Goal: Transaction & Acquisition: Download file/media

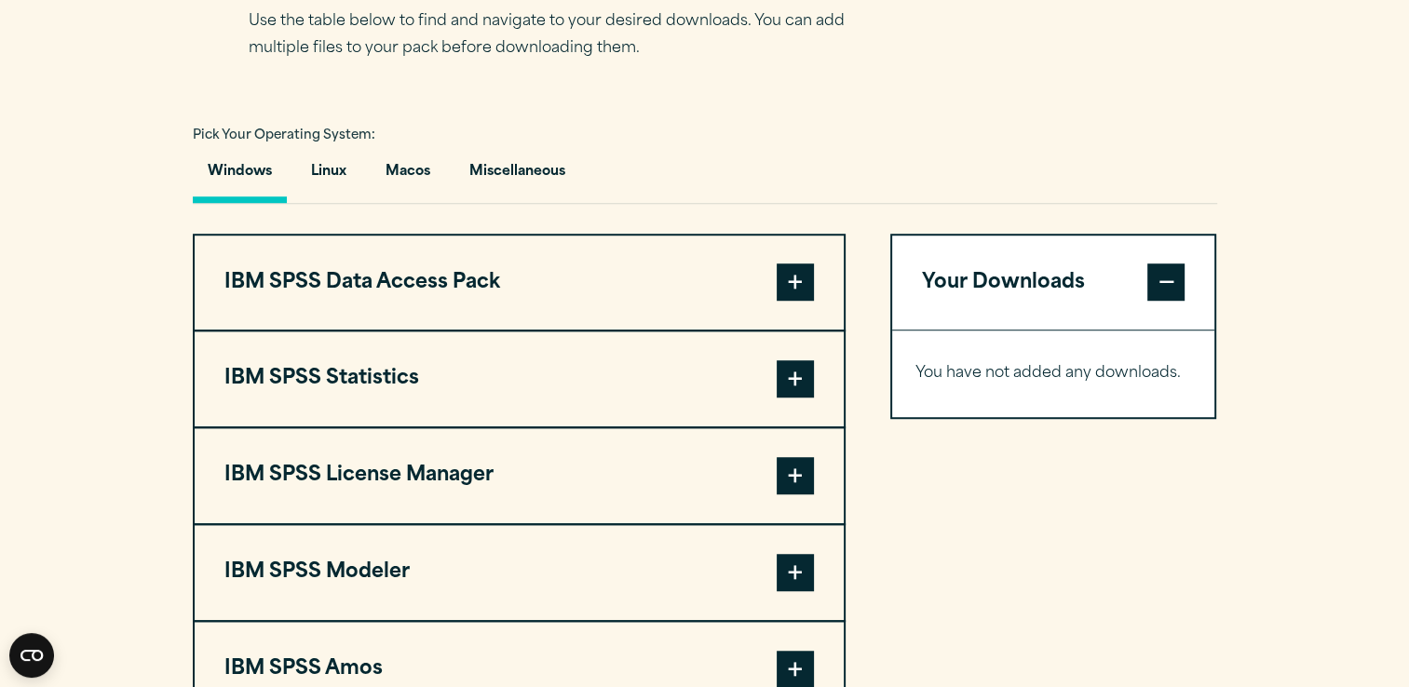
scroll to position [1251, 0]
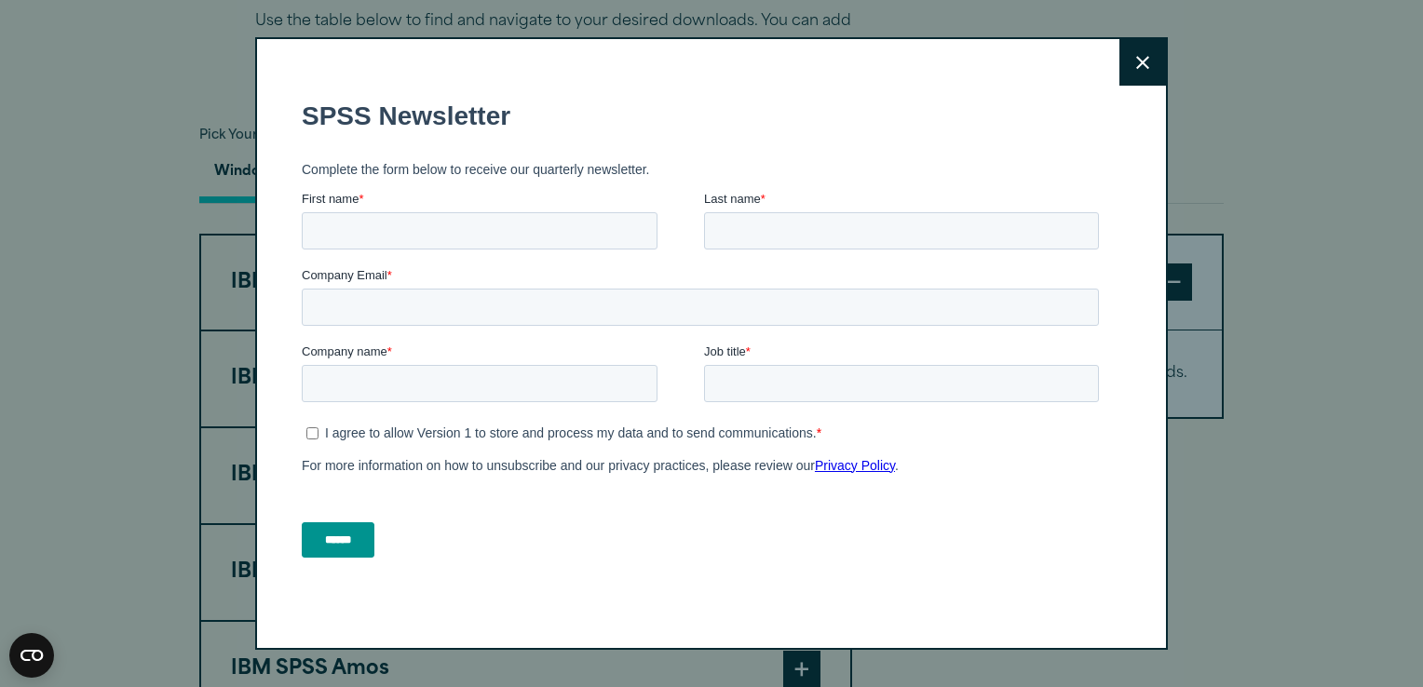
click at [1134, 73] on button "Close" at bounding box center [1142, 62] width 47 height 47
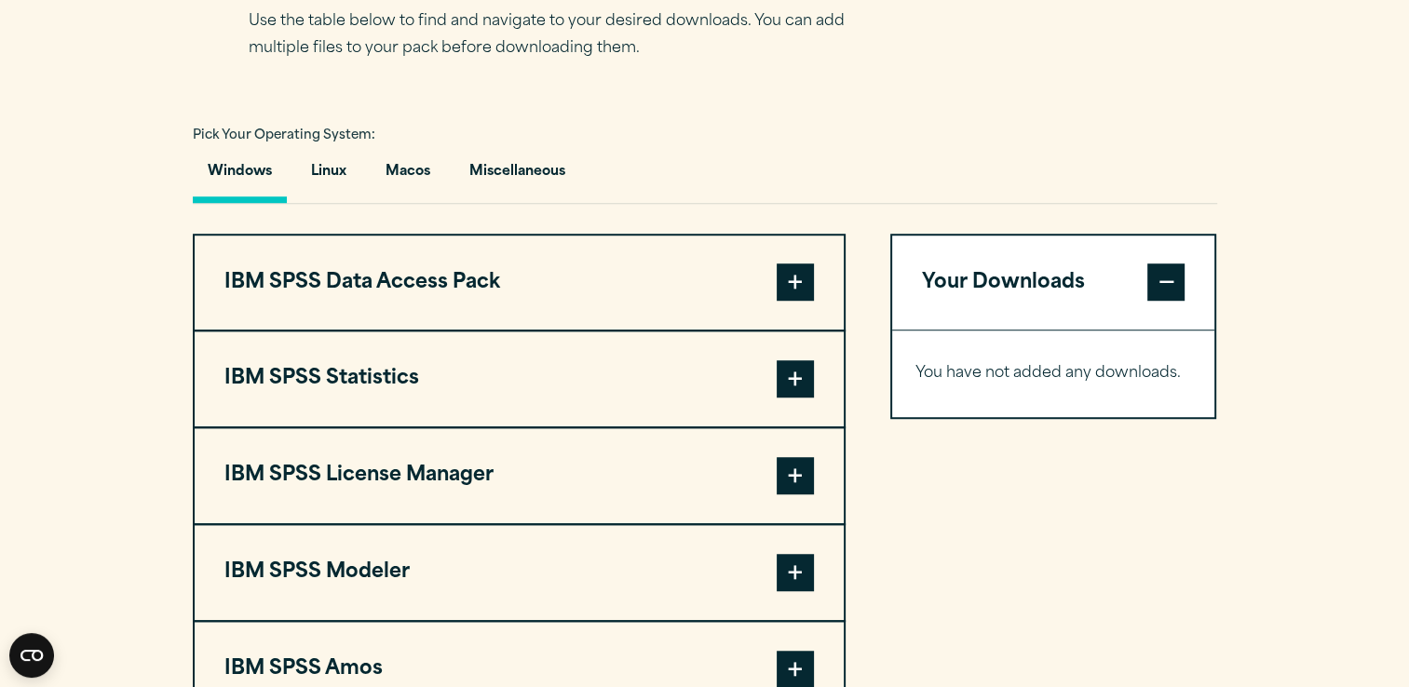
click at [793, 398] on span at bounding box center [794, 378] width 37 height 37
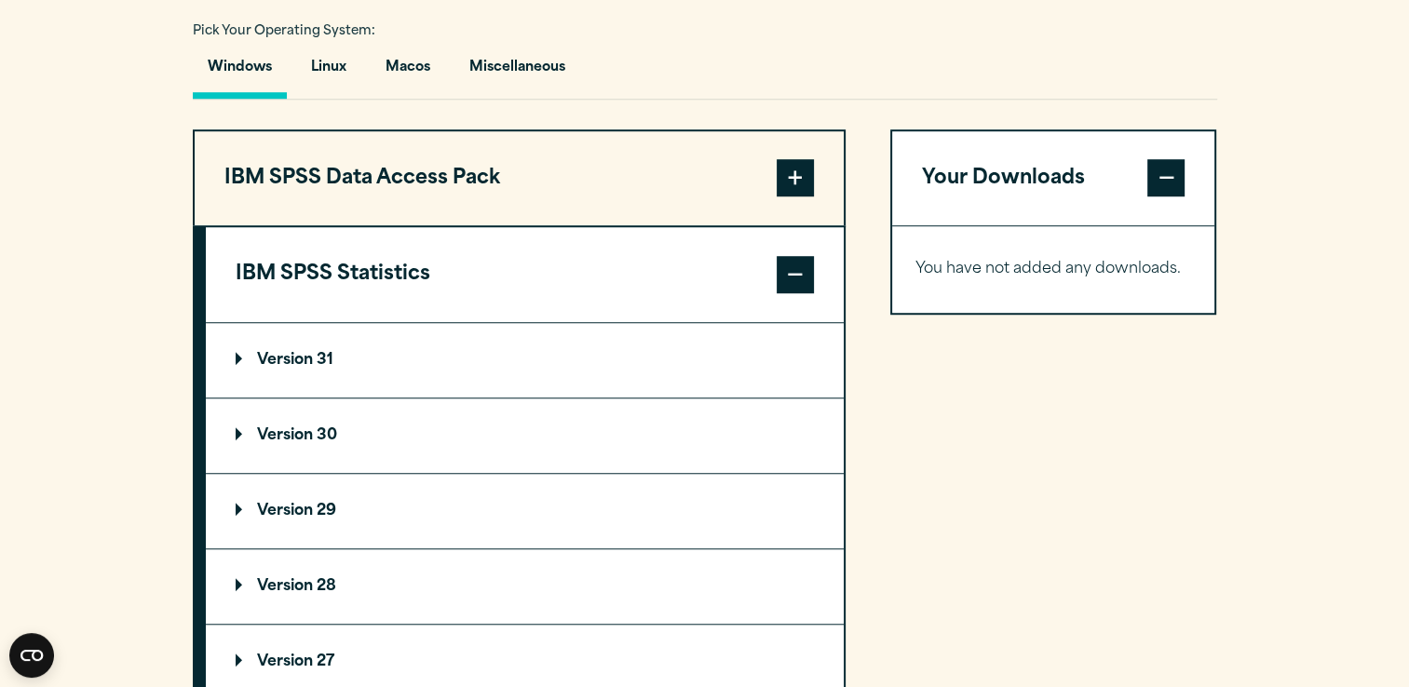
scroll to position [1357, 0]
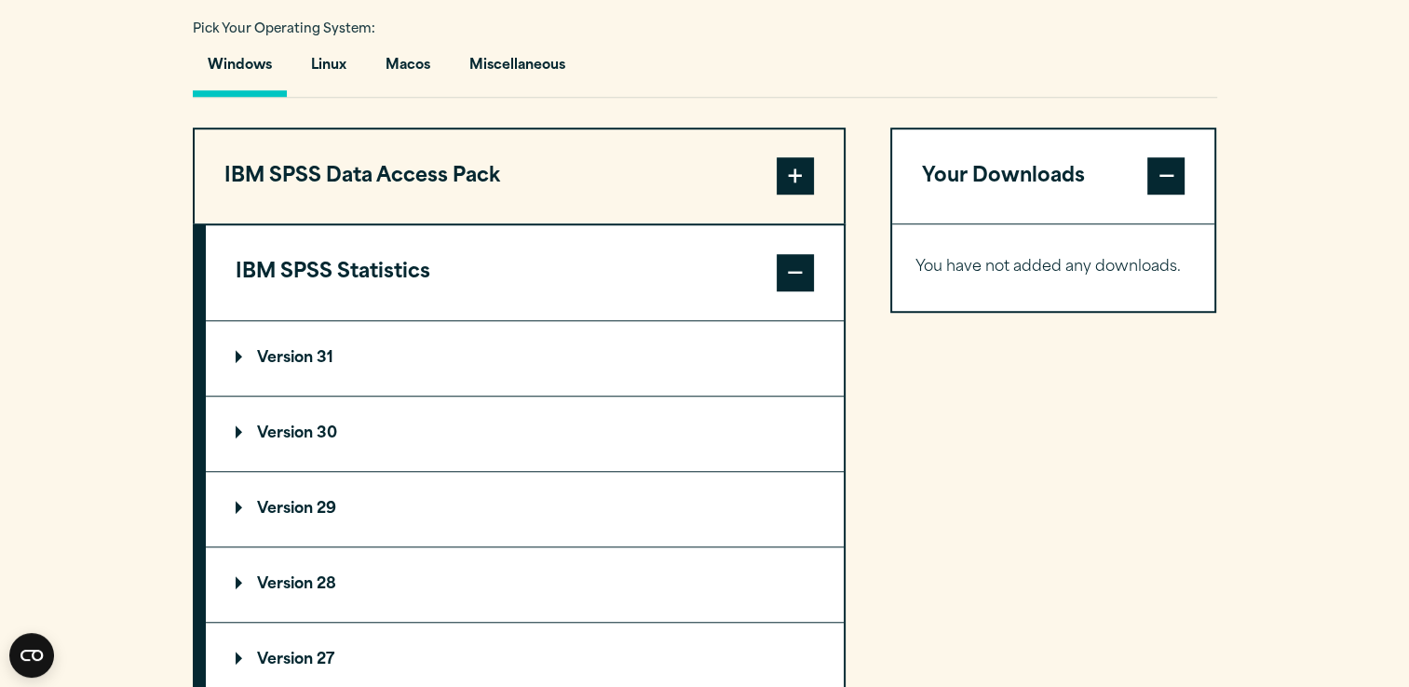
click at [311, 441] on p "Version 30" at bounding box center [286, 433] width 101 height 15
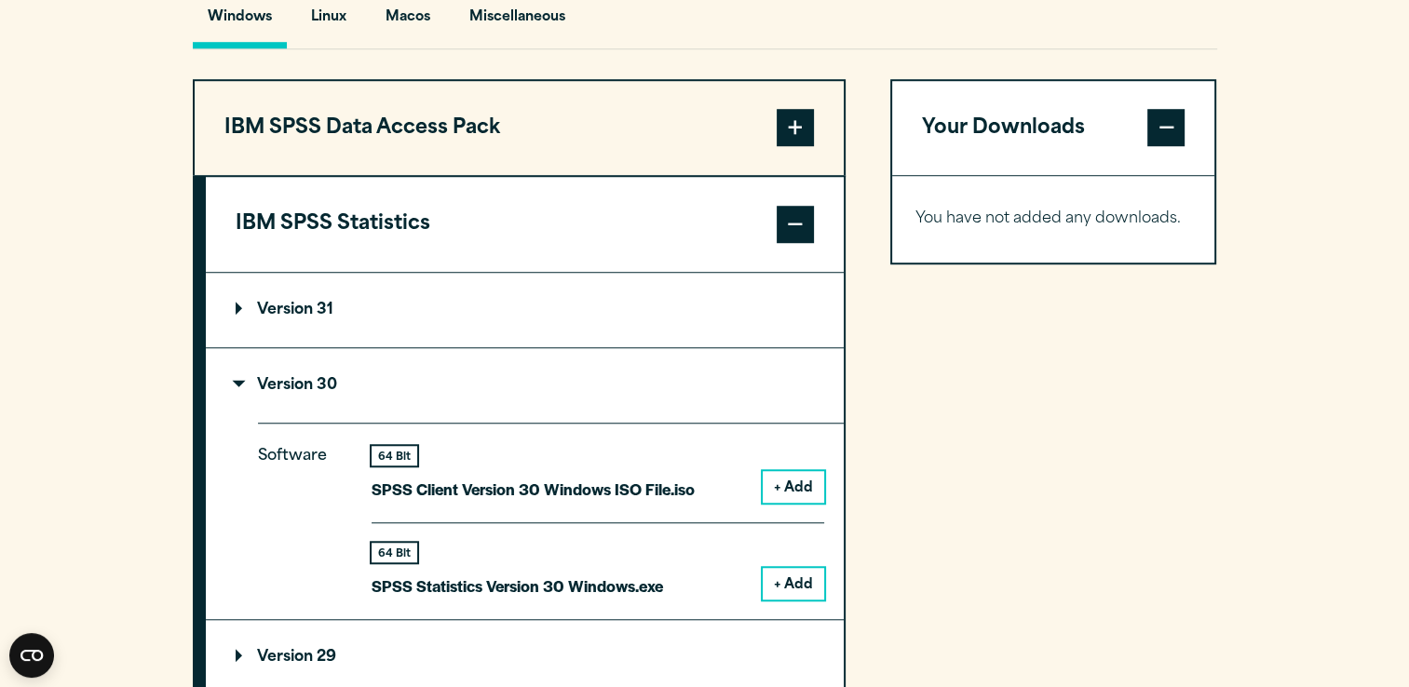
scroll to position [1426, 0]
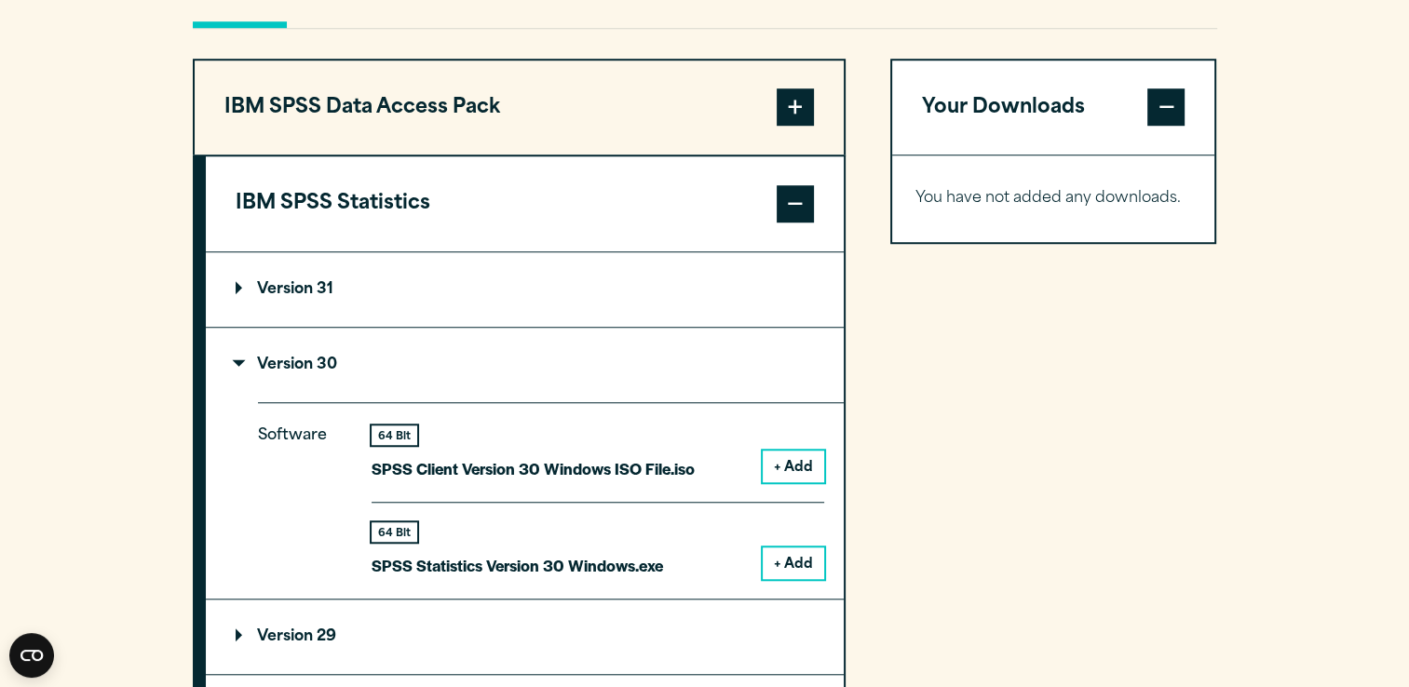
click at [800, 579] on button "+ Add" at bounding box center [792, 563] width 61 height 32
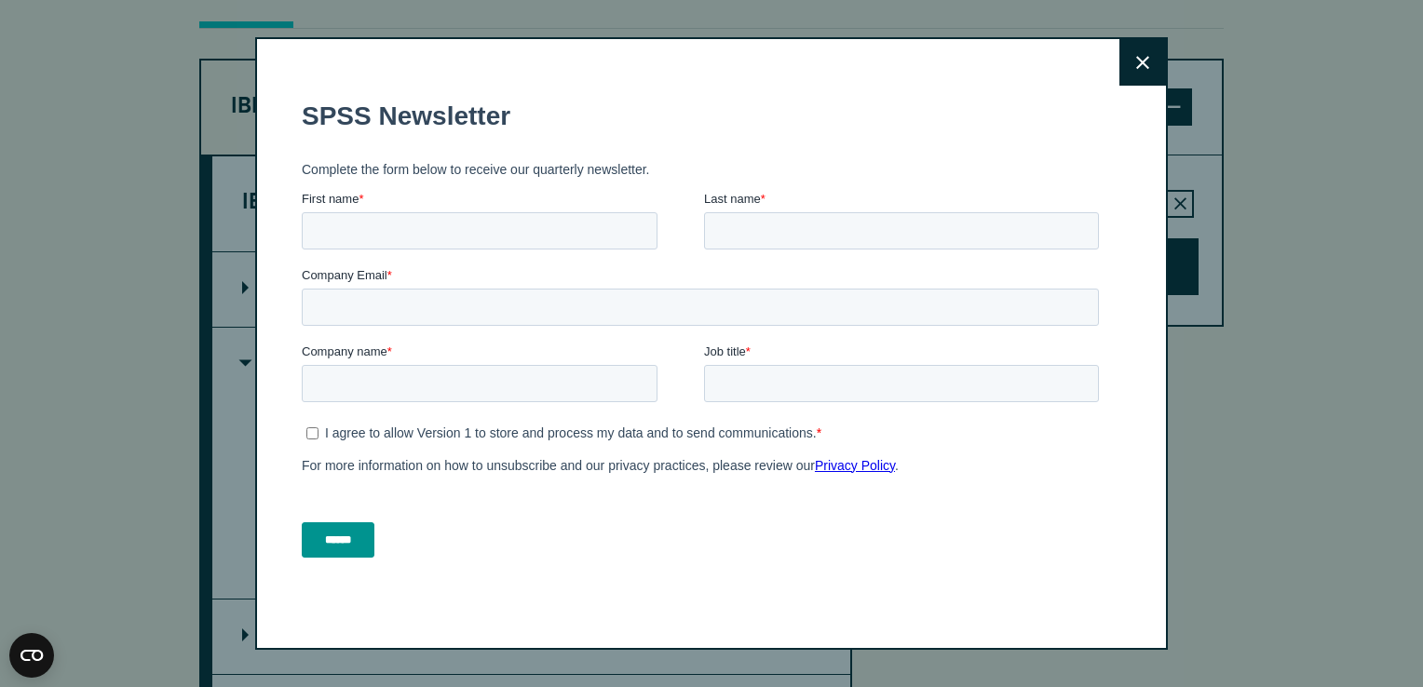
click at [1151, 70] on button "Close" at bounding box center [1142, 62] width 47 height 47
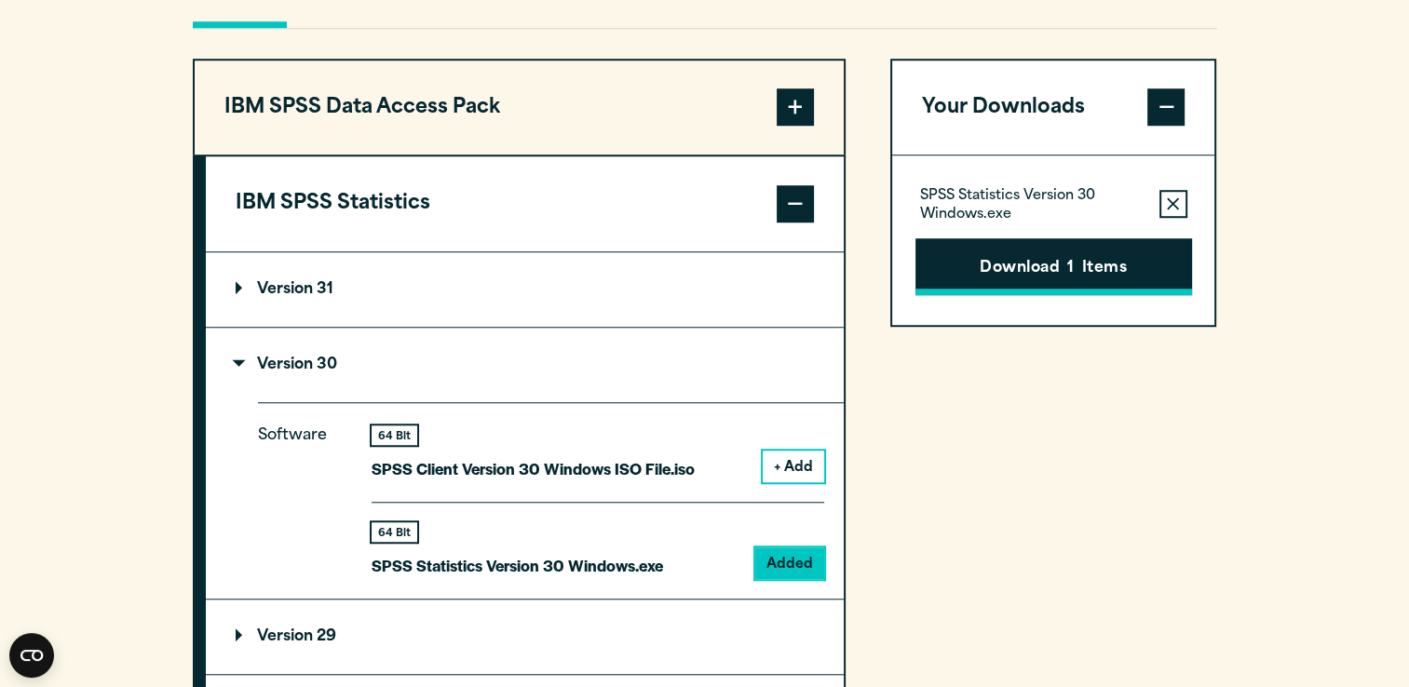
click at [1082, 296] on button "Download 1 Items" at bounding box center [1053, 267] width 277 height 58
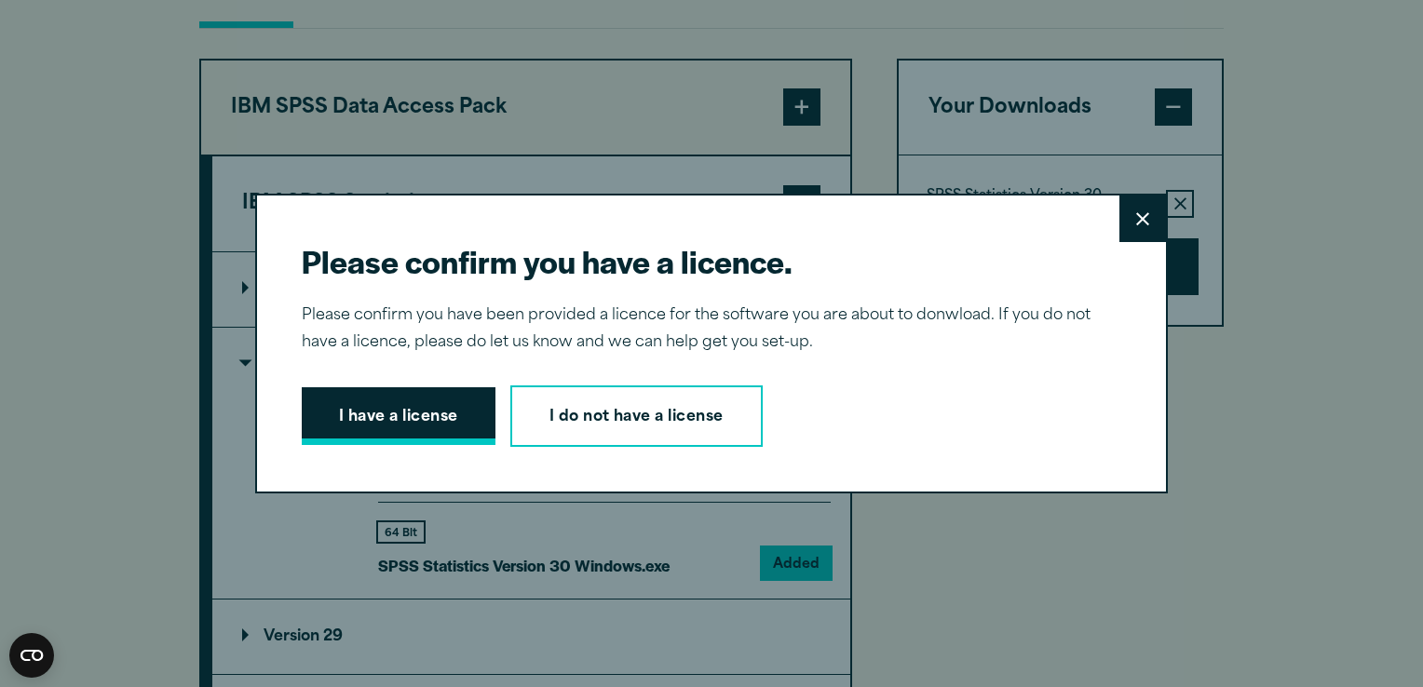
click at [440, 426] on button "I have a license" at bounding box center [399, 416] width 194 height 58
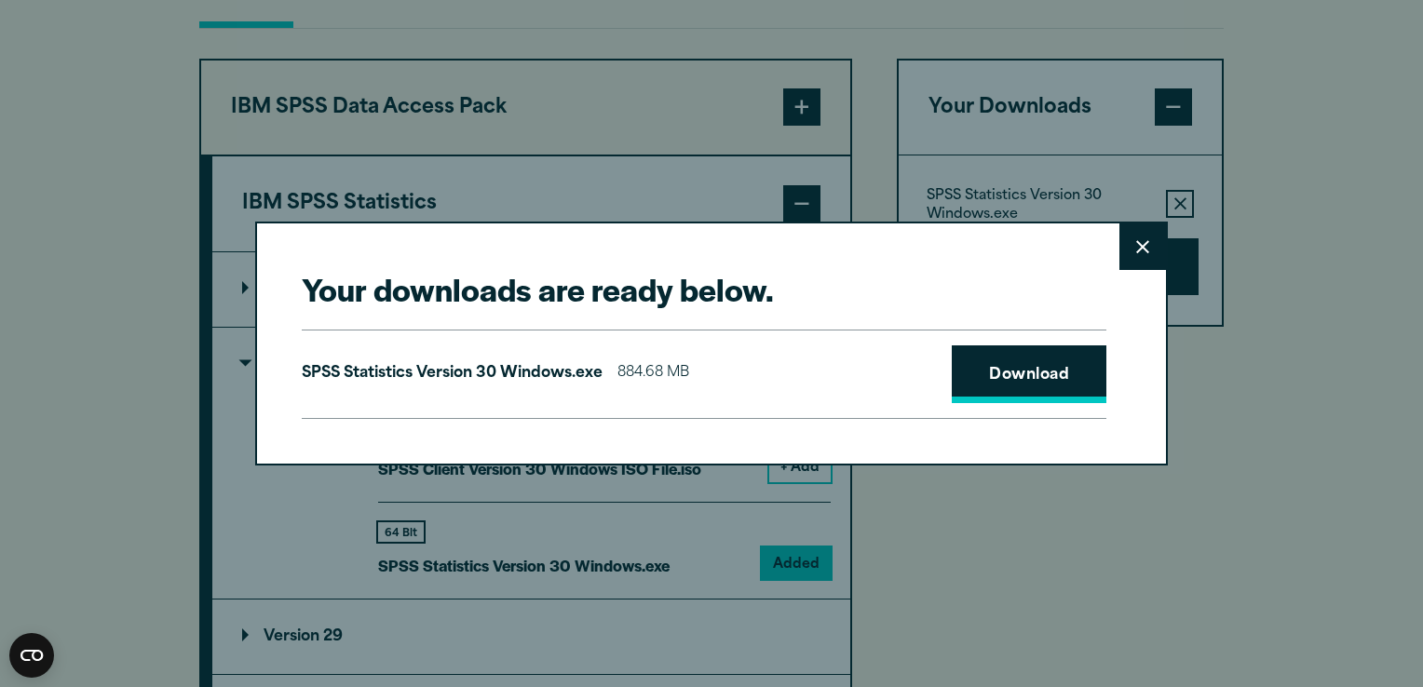
click at [1026, 382] on link "Download" at bounding box center [1028, 374] width 155 height 58
click at [1003, 384] on link "Download" at bounding box center [1028, 374] width 155 height 58
click at [1140, 245] on icon at bounding box center [1142, 247] width 13 height 14
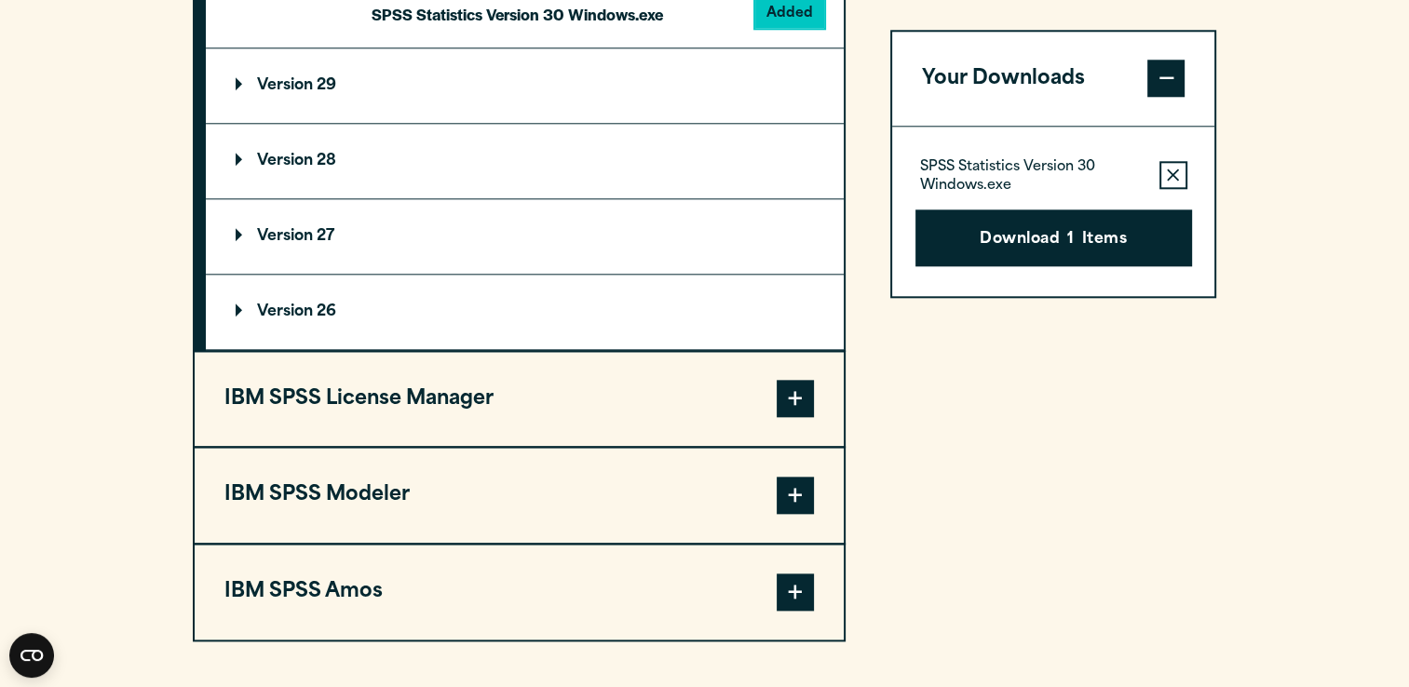
scroll to position [1981, 0]
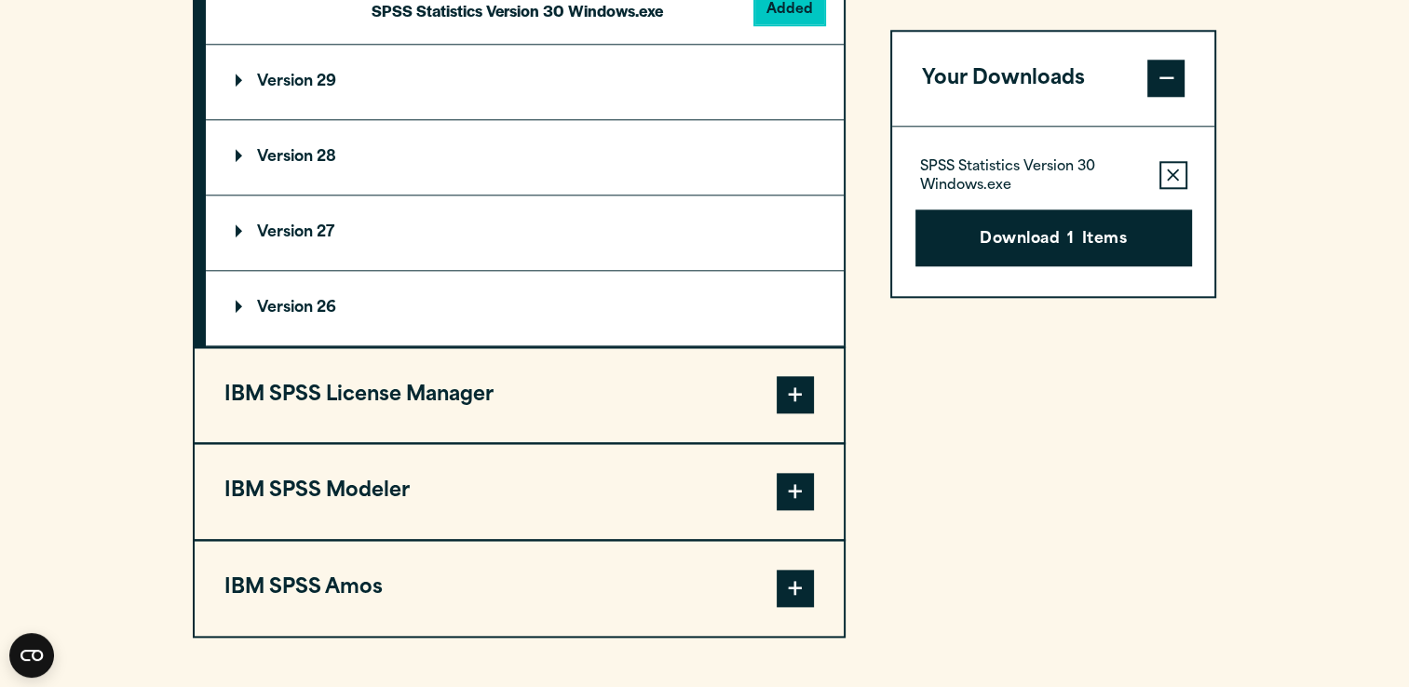
click at [794, 413] on span at bounding box center [794, 394] width 37 height 37
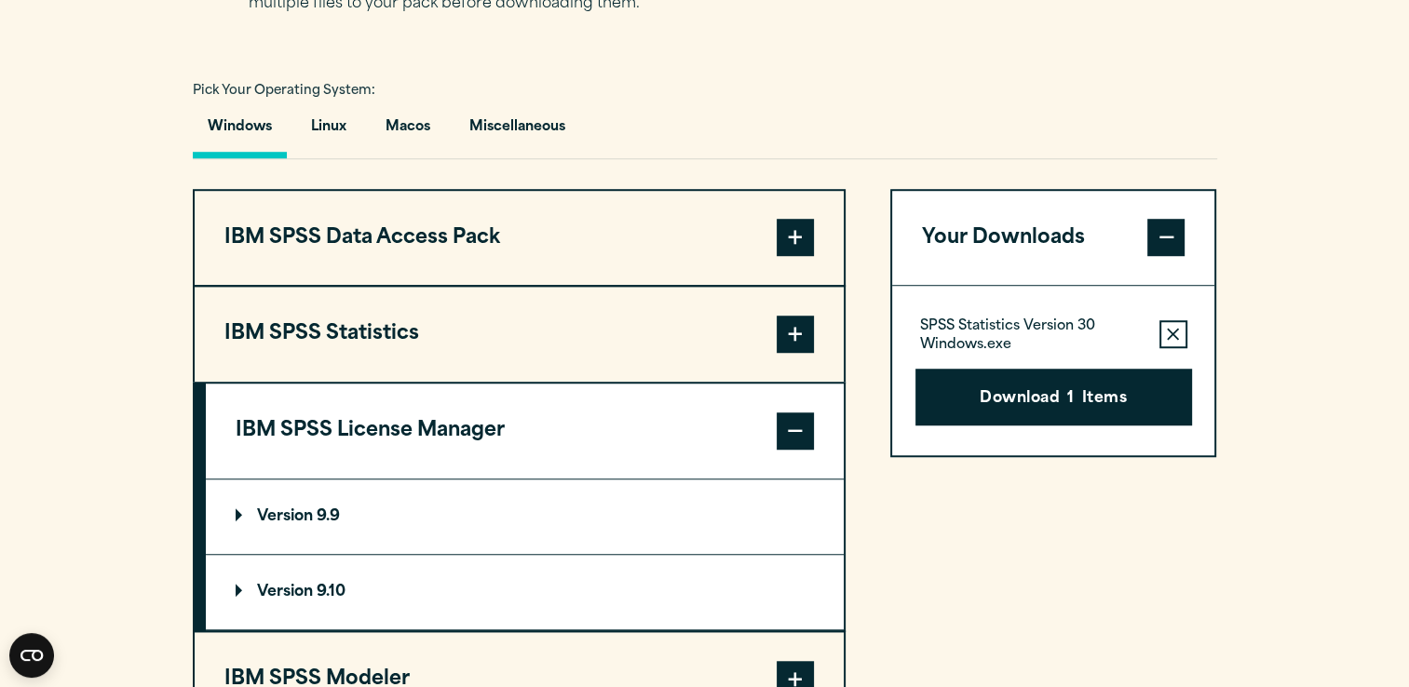
scroll to position [1252, 0]
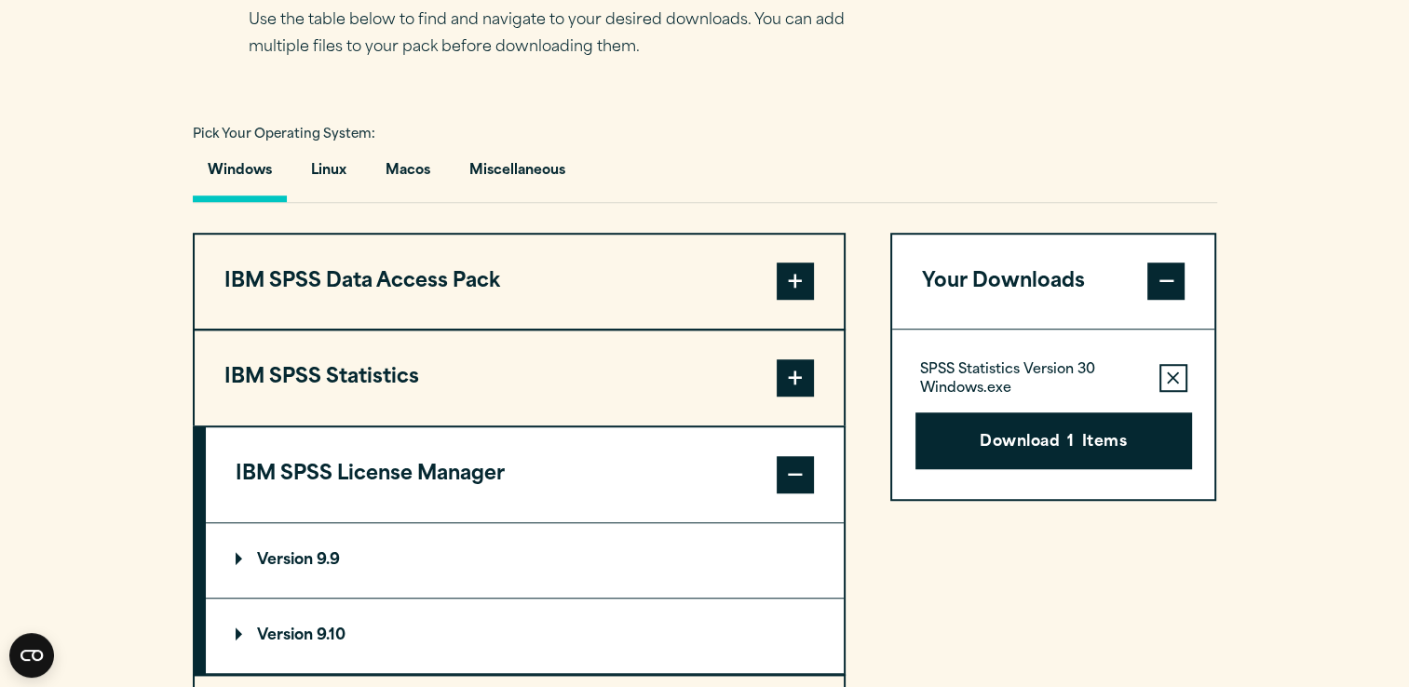
click at [793, 397] on span at bounding box center [794, 377] width 37 height 37
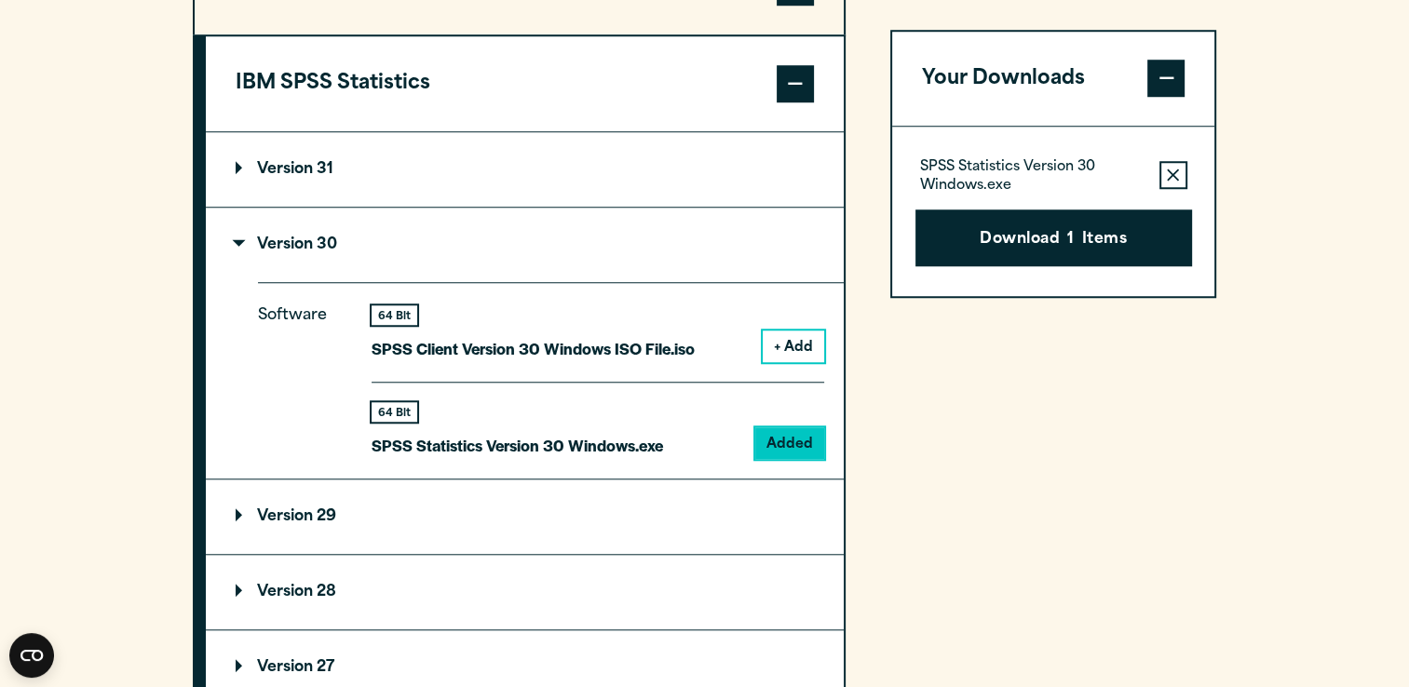
scroll to position [1523, 0]
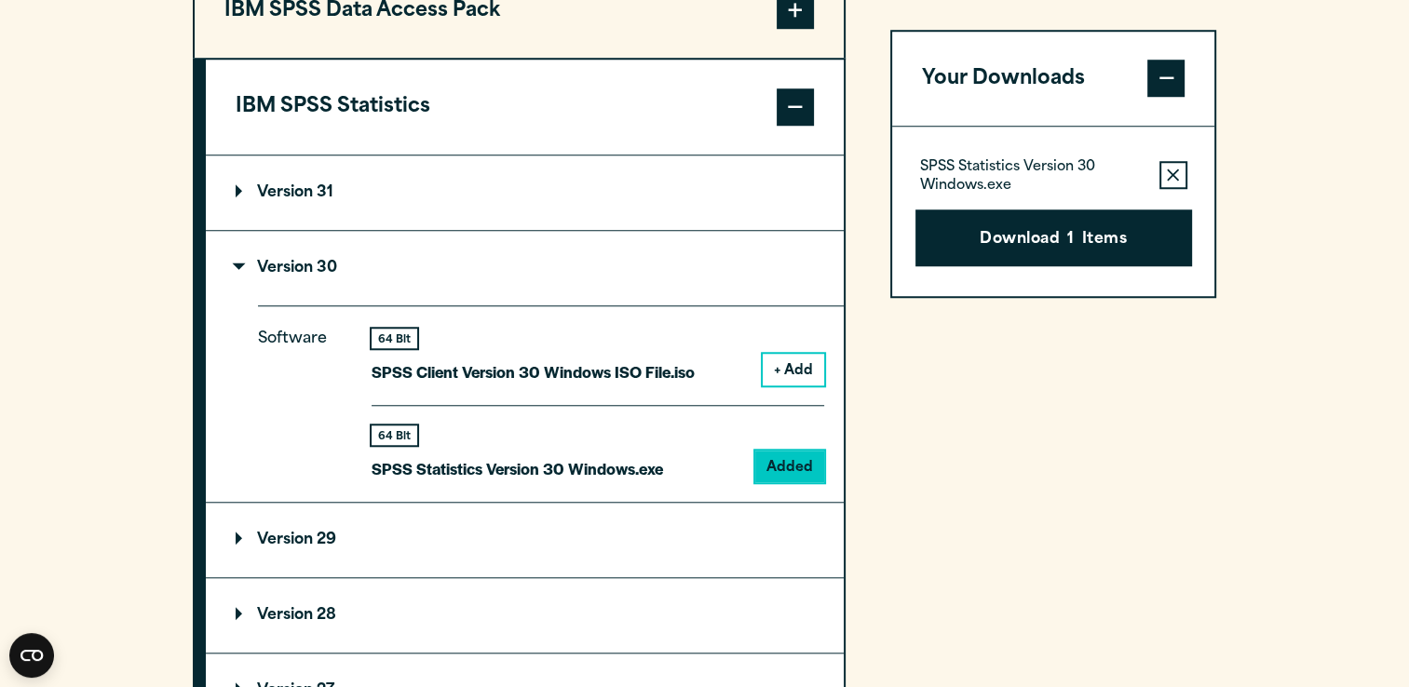
drag, startPoint x: 1414, startPoint y: 325, endPoint x: 1346, endPoint y: 376, distance: 85.1
click at [1346, 376] on section "Select your software downloads Use the table below to find and navigate to your…" at bounding box center [704, 385] width 1409 height 1540
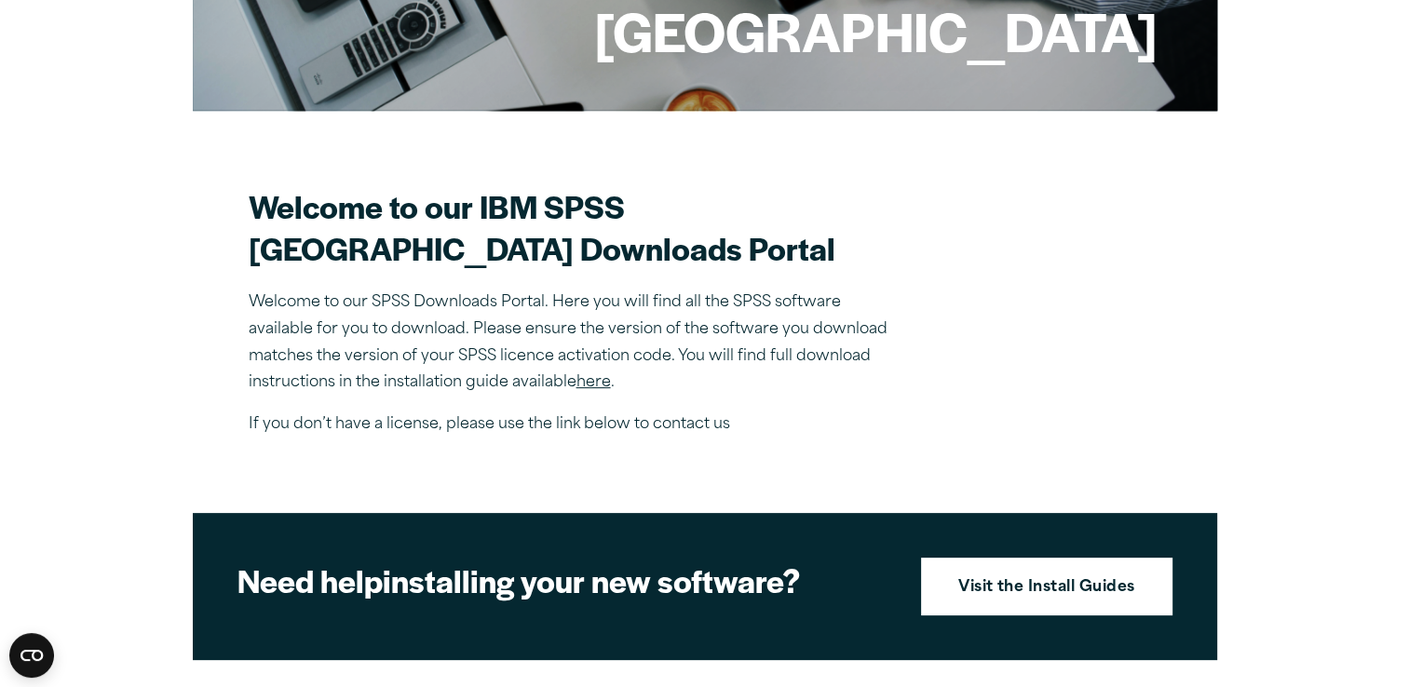
scroll to position [139, 0]
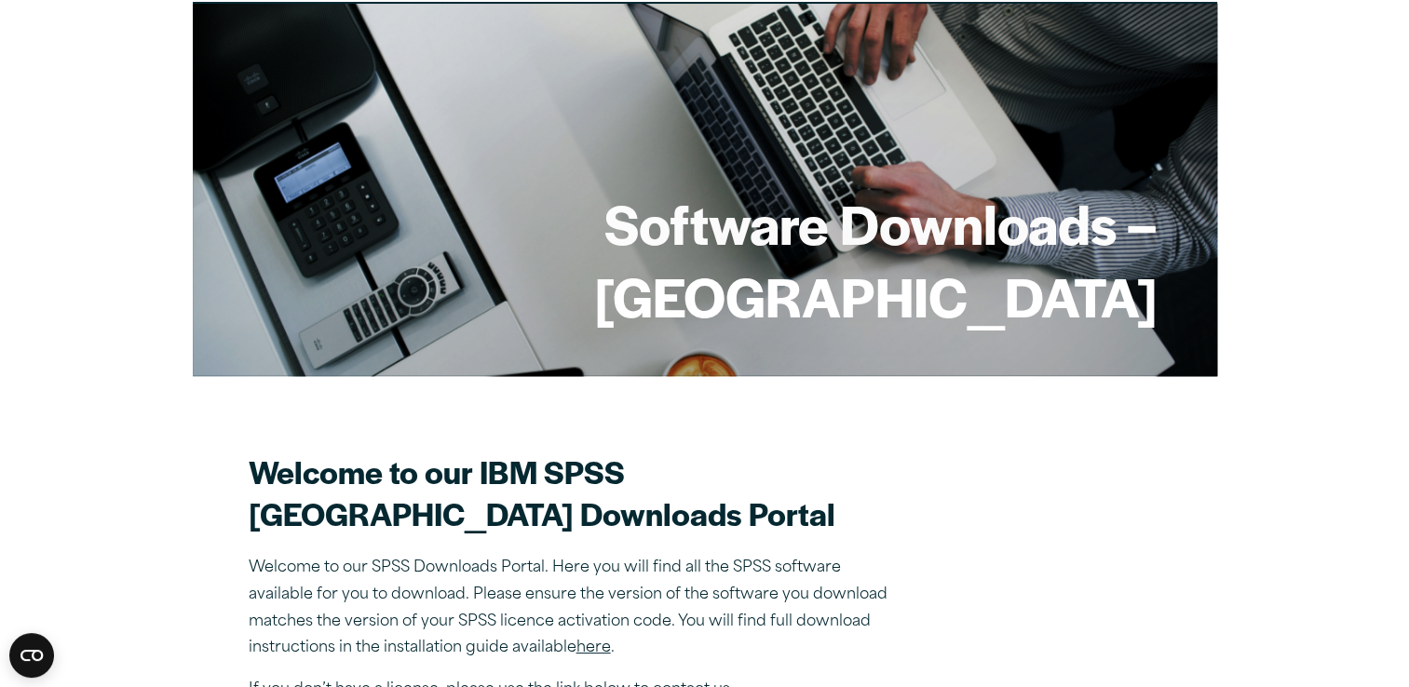
drag, startPoint x: 1415, startPoint y: 130, endPoint x: 1367, endPoint y: 80, distance: 69.8
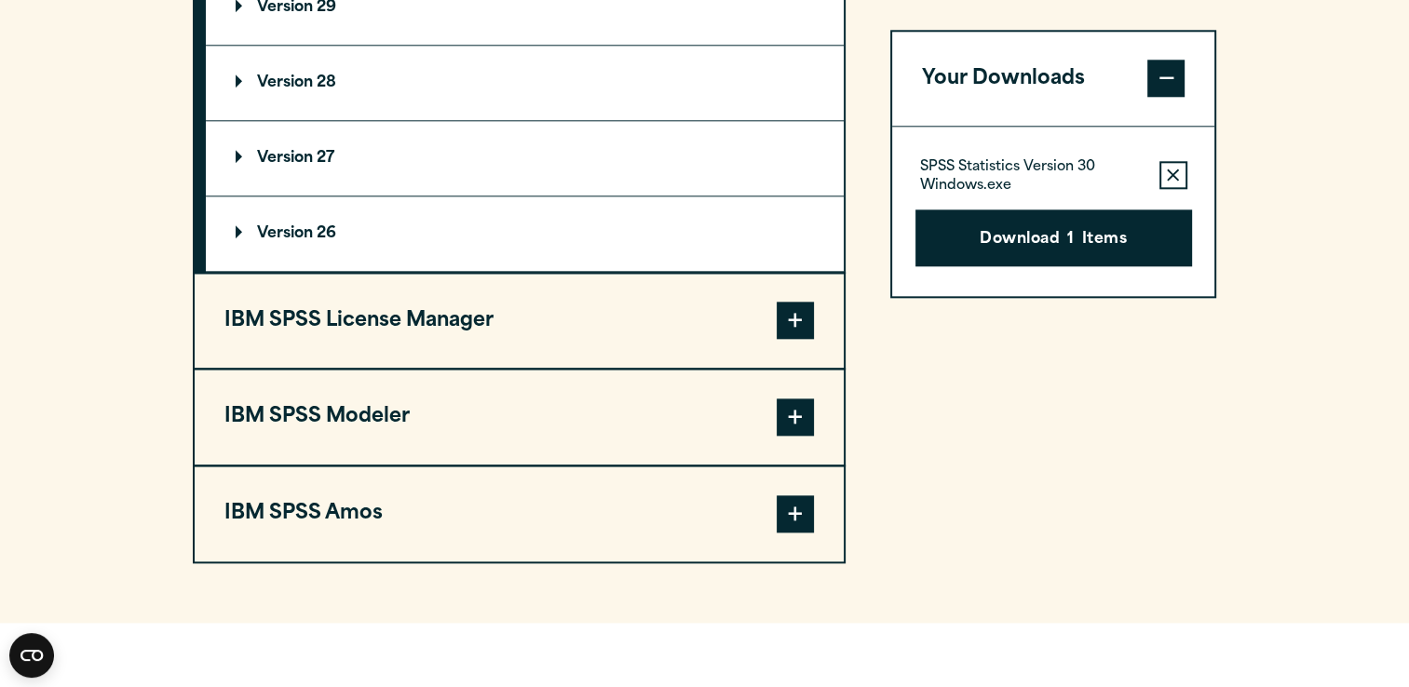
scroll to position [2019, 0]
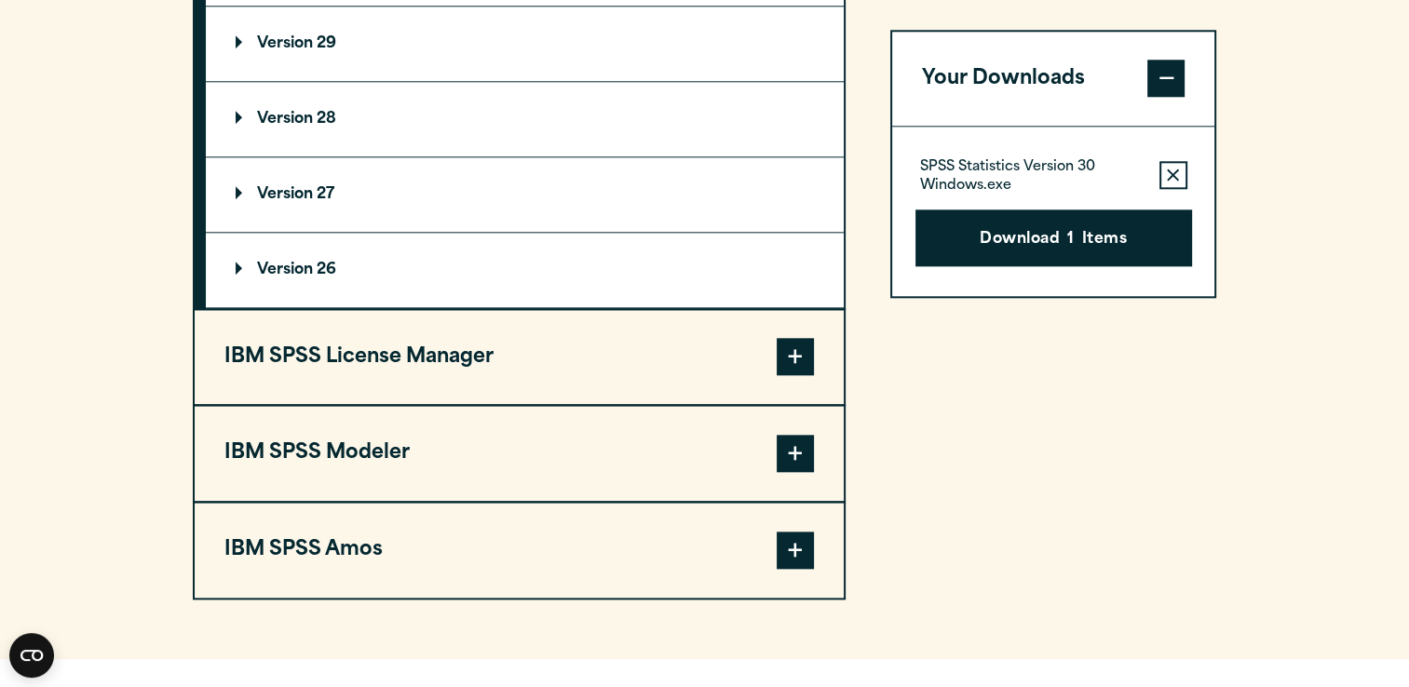
click at [441, 393] on button "IBM SPSS License Manager" at bounding box center [519, 357] width 649 height 95
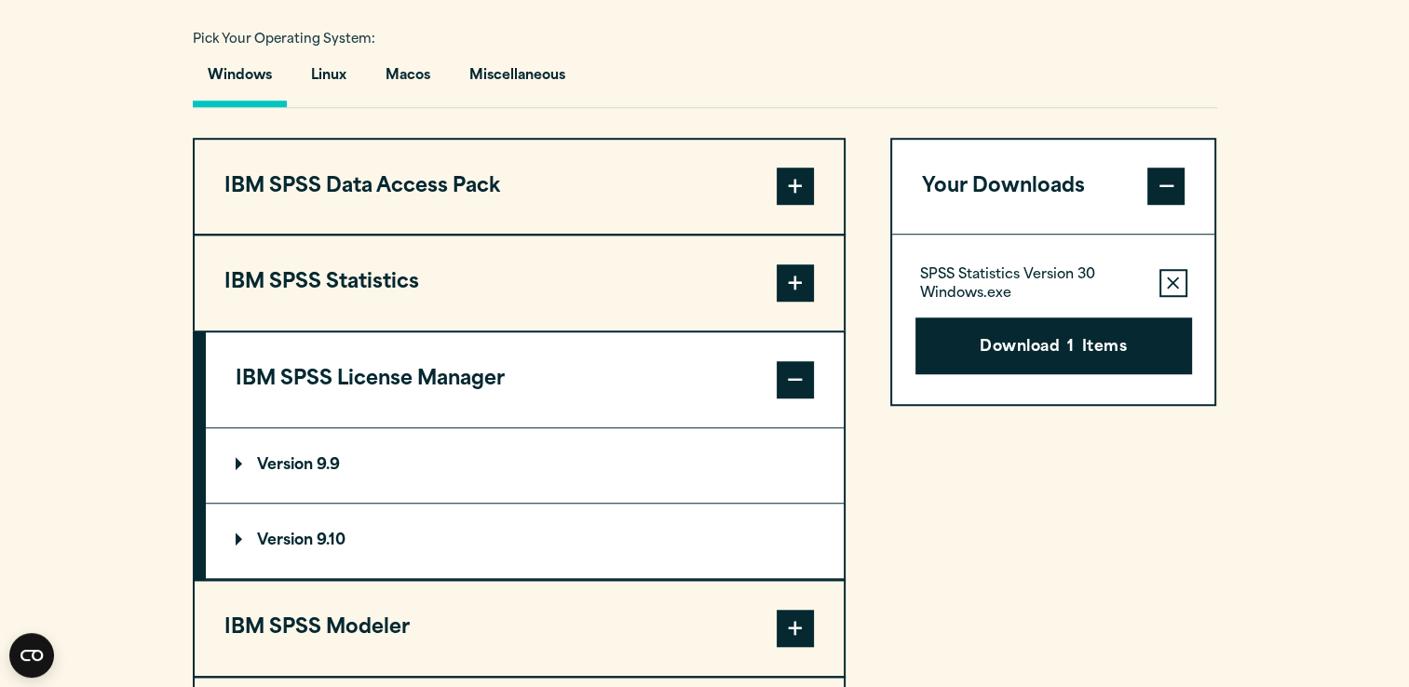
scroll to position [1355, 0]
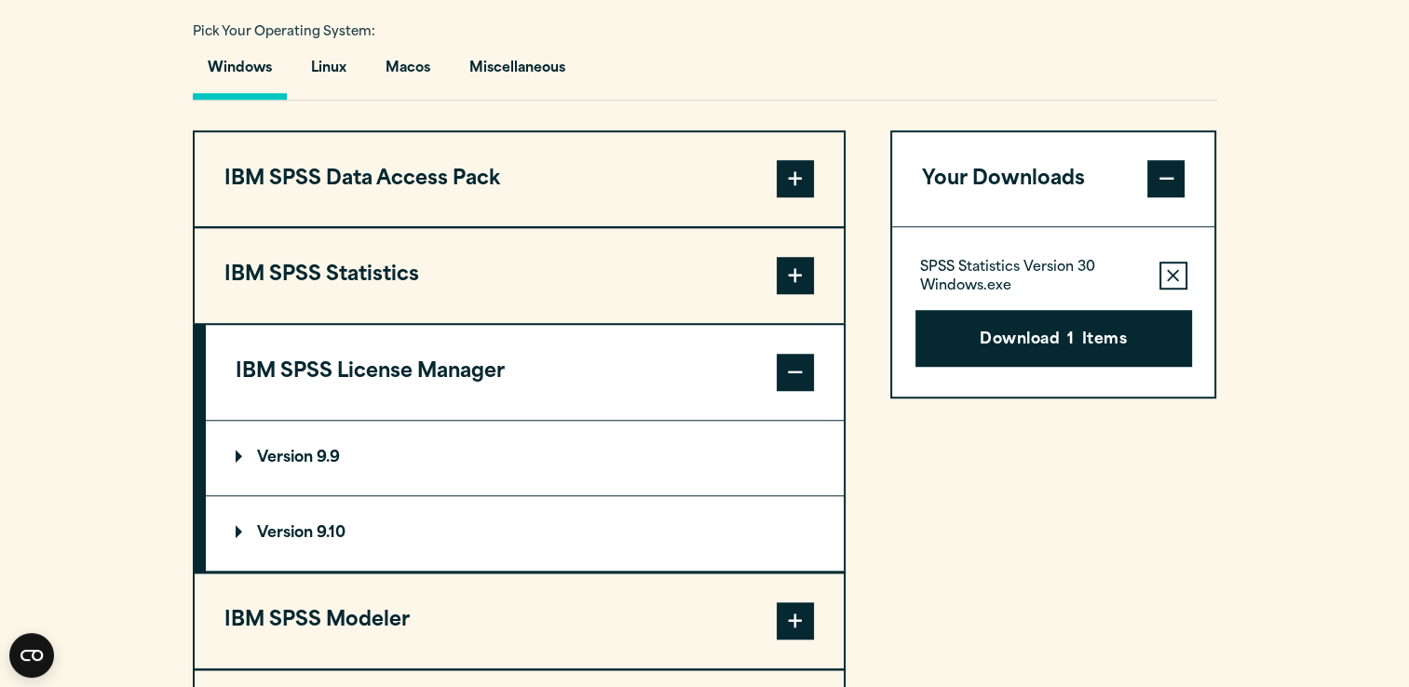
click at [1142, 624] on div "Your Downloads SPSS Statistics Version 30 Windows.exe Remove this item from you…" at bounding box center [1053, 448] width 327 height 637
click at [321, 307] on button "IBM SPSS Statistics" at bounding box center [519, 275] width 649 height 95
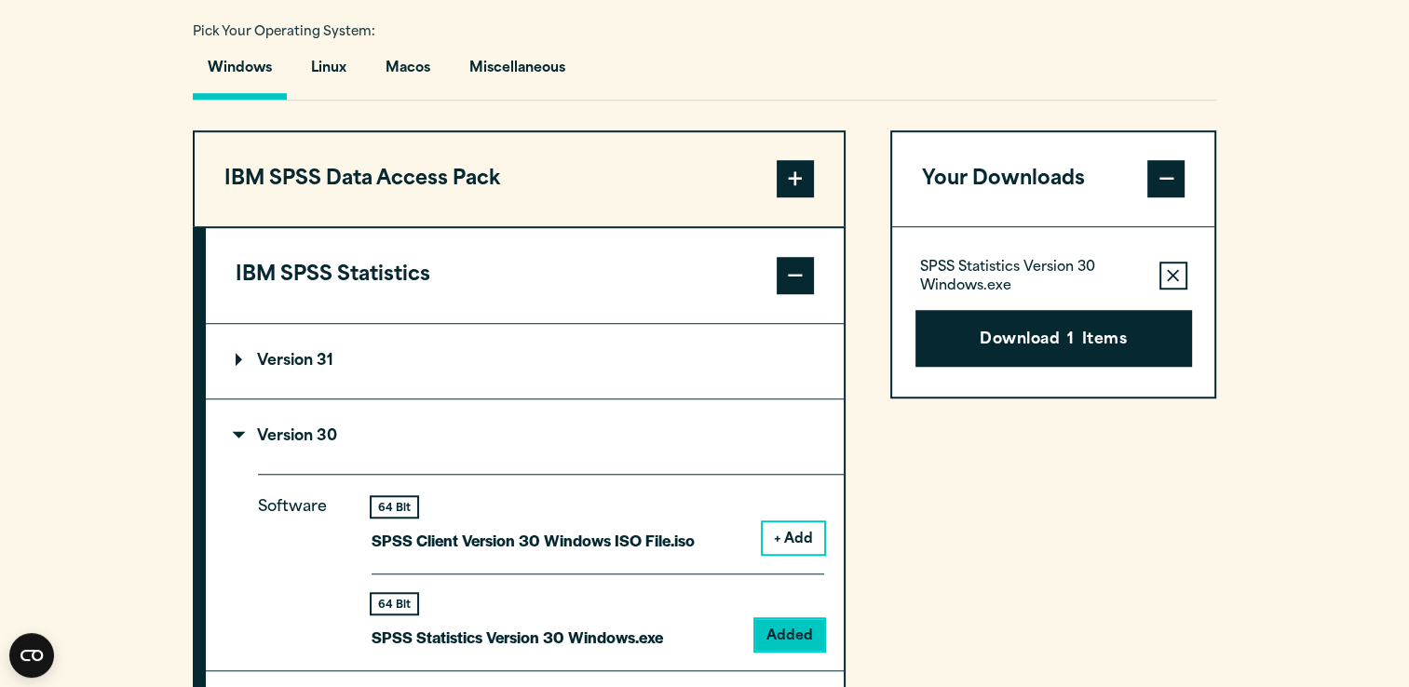
drag, startPoint x: 1420, startPoint y: 446, endPoint x: 1303, endPoint y: 551, distance: 156.9
click at [1303, 551] on section "Select your software downloads Use the table below to find and navigate to your…" at bounding box center [704, 554] width 1409 height 1540
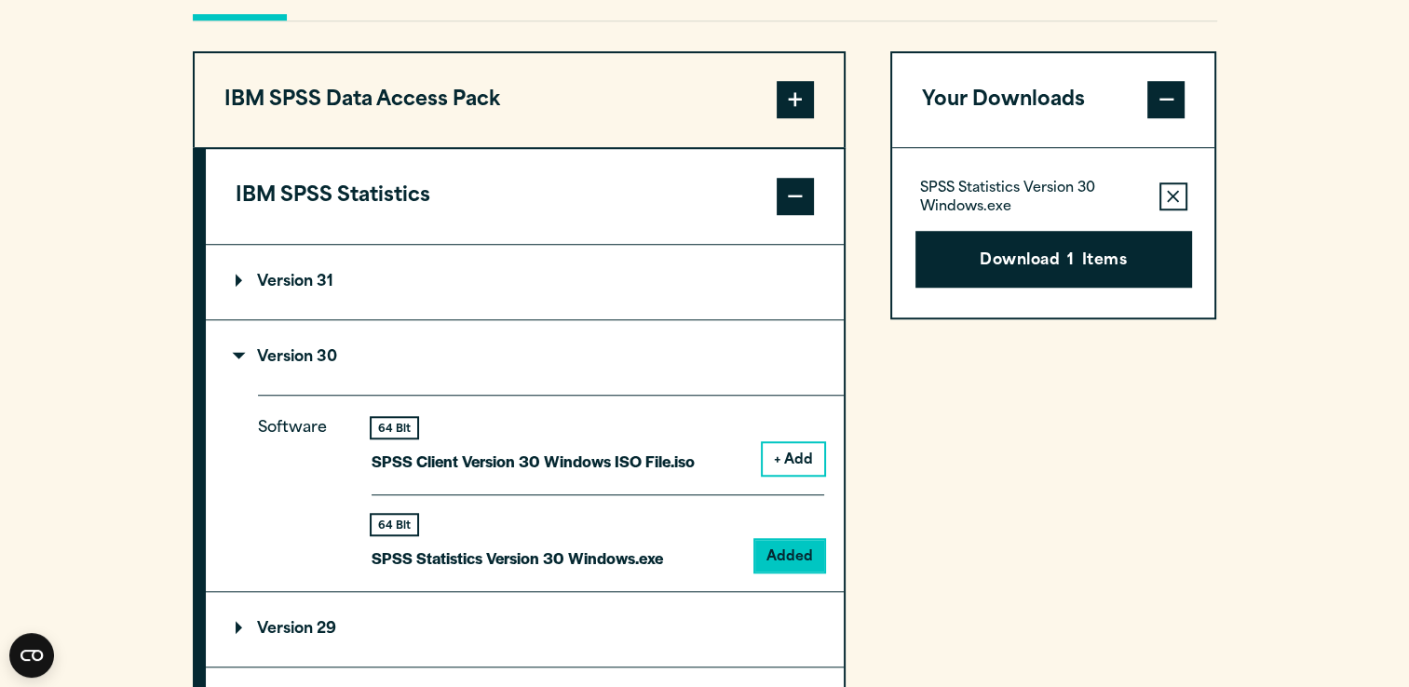
scroll to position [1466, 0]
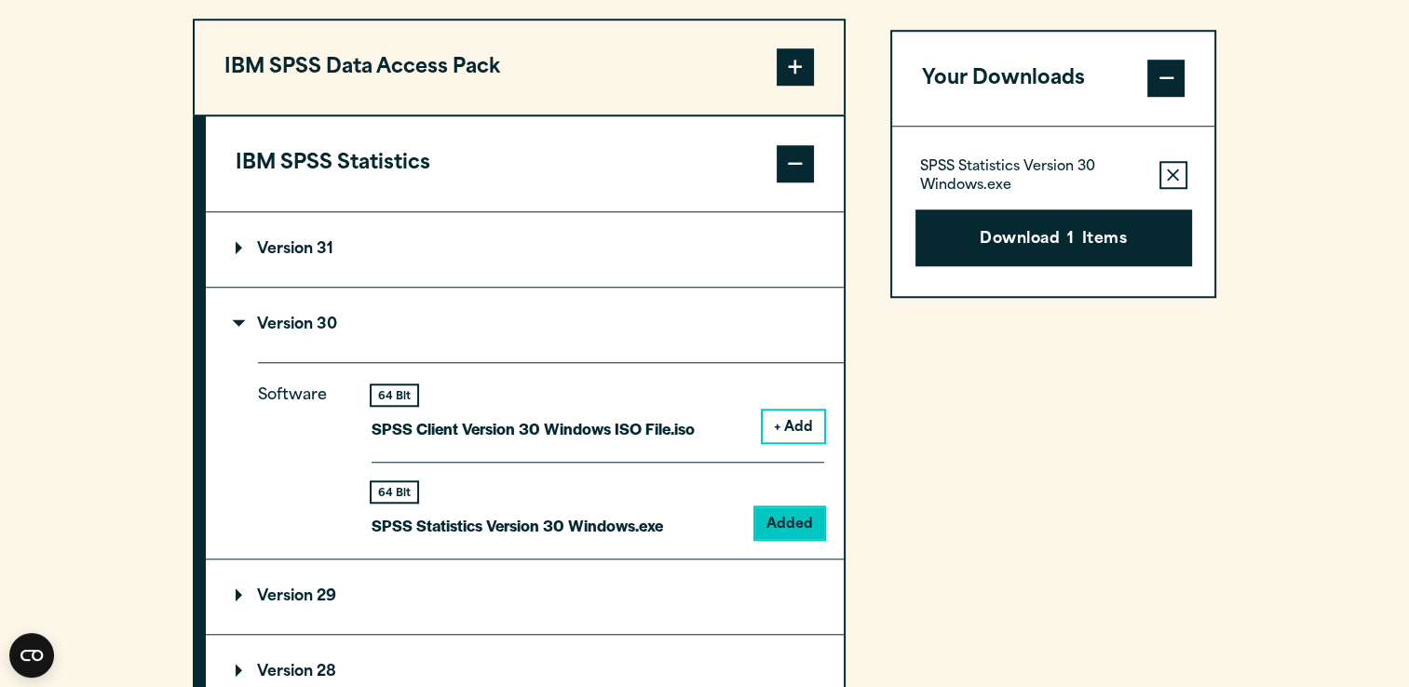
click at [852, 576] on div "IBM SPSS Data Access Pack Version 8 Plugin 32 & 64 Bit Data Access Pack 8.0.zip…" at bounding box center [705, 586] width 1024 height 1134
